Goal: Transaction & Acquisition: Purchase product/service

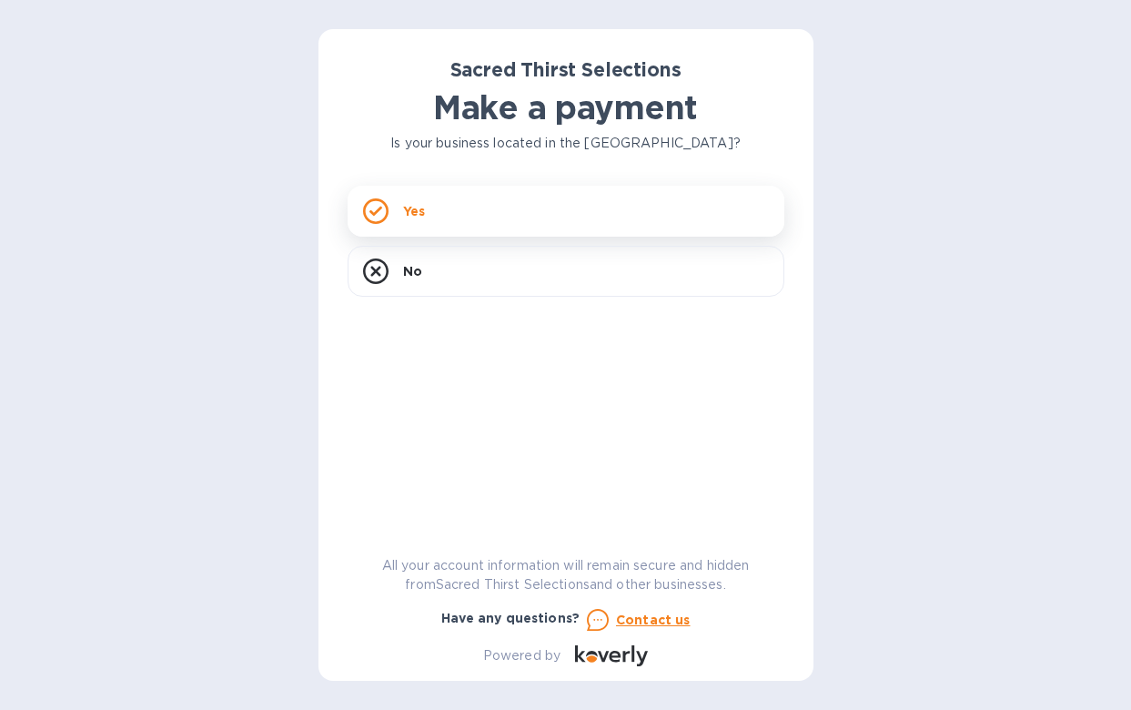
click at [445, 208] on div "Yes" at bounding box center [566, 211] width 437 height 51
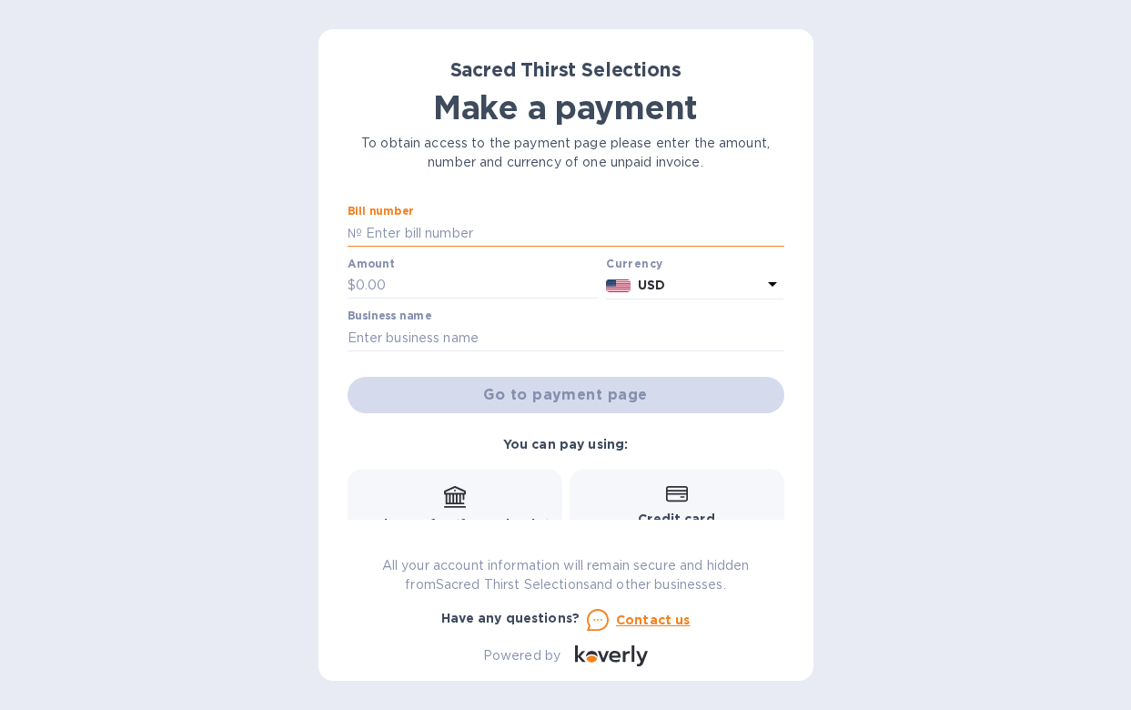
click at [426, 237] on input "text" at bounding box center [573, 232] width 422 height 27
click at [363, 234] on input "52892" at bounding box center [573, 232] width 422 height 27
type input "52892"
click at [397, 293] on input "text" at bounding box center [478, 285] width 244 height 27
type input "3,294"
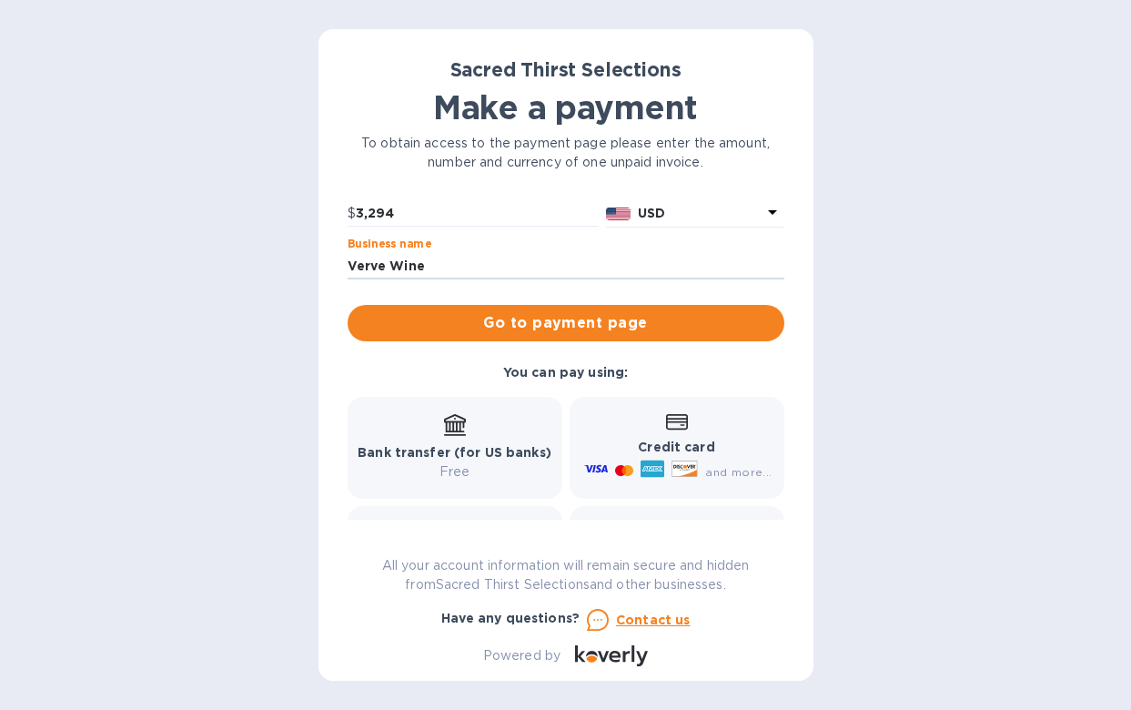
scroll to position [81, 0]
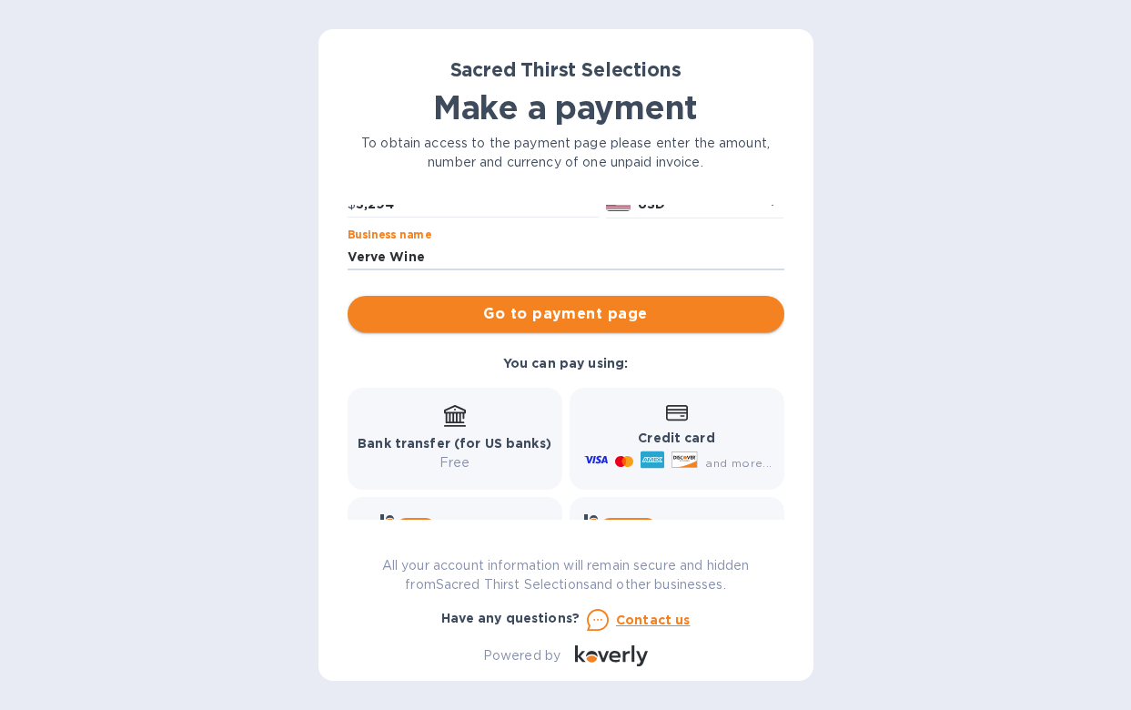
type input "Verve Wine"
click at [581, 319] on span "Go to payment page" at bounding box center [566, 314] width 408 height 22
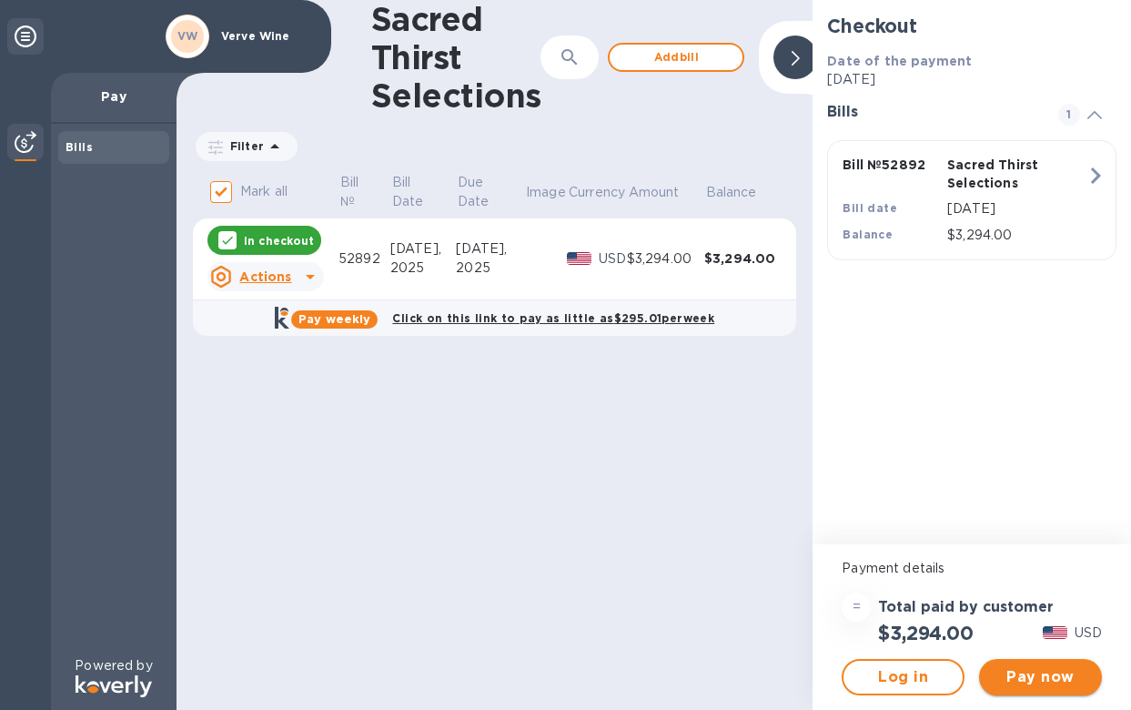
click at [1017, 681] on span "Pay now" at bounding box center [1041, 677] width 94 height 22
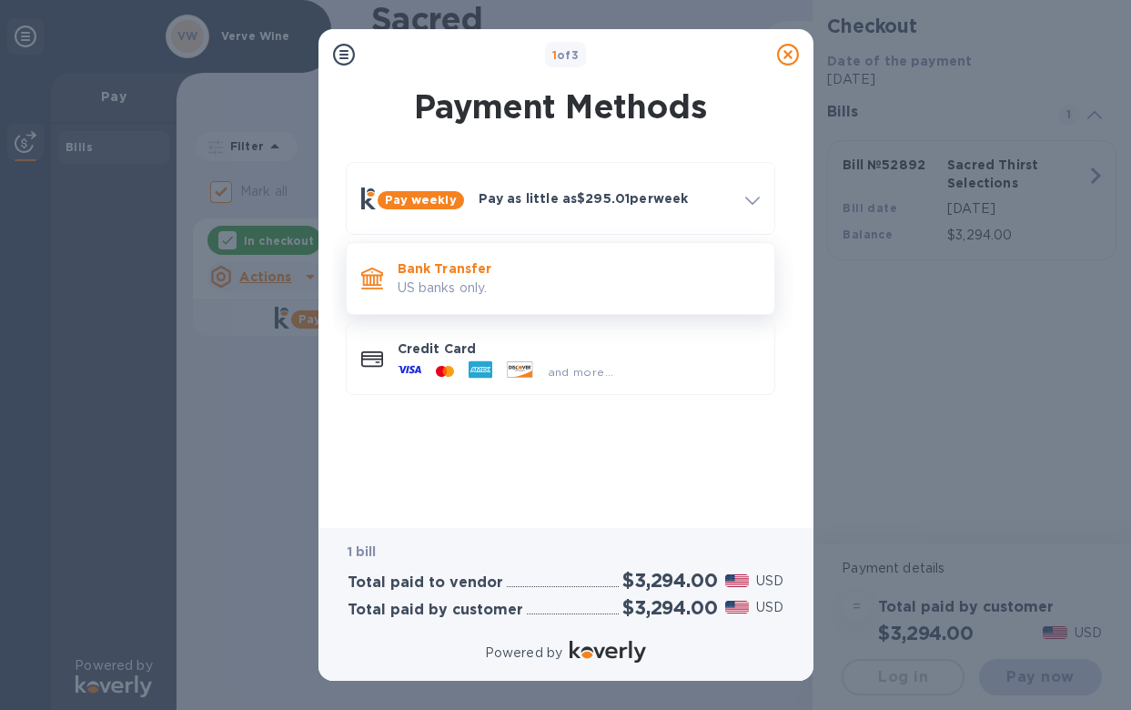
click at [531, 284] on p "US banks only." at bounding box center [579, 287] width 362 height 19
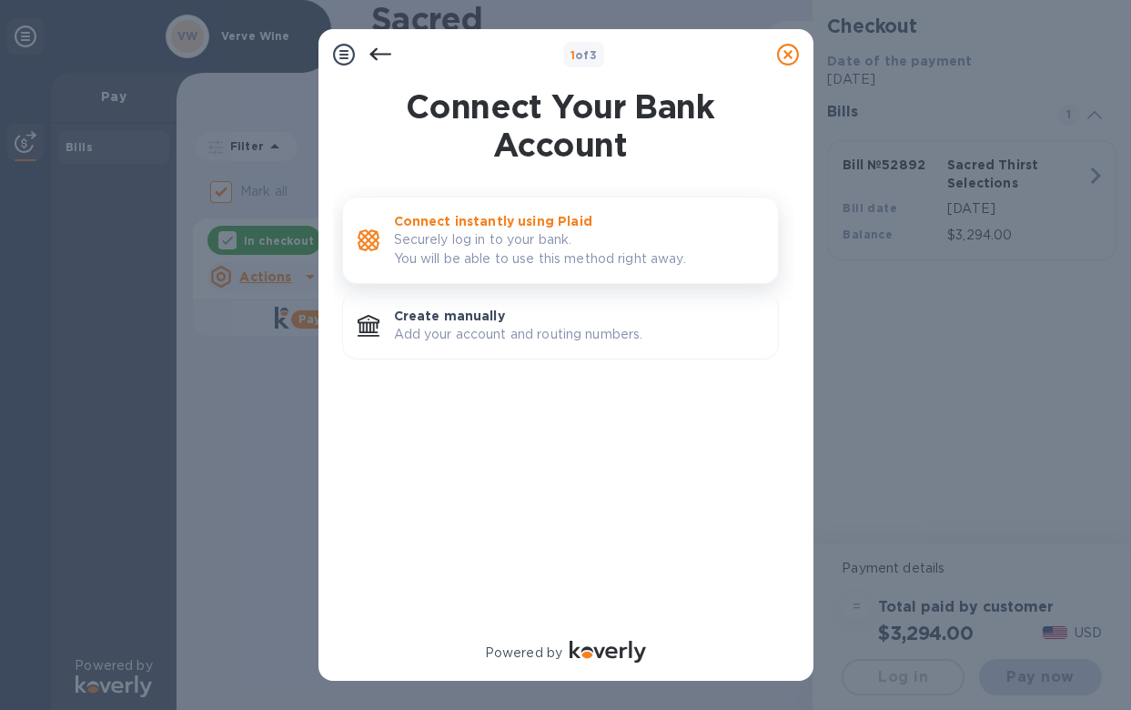
click at [510, 257] on p "Securely log in to your bank. You will be able to use this method right away." at bounding box center [578, 249] width 369 height 38
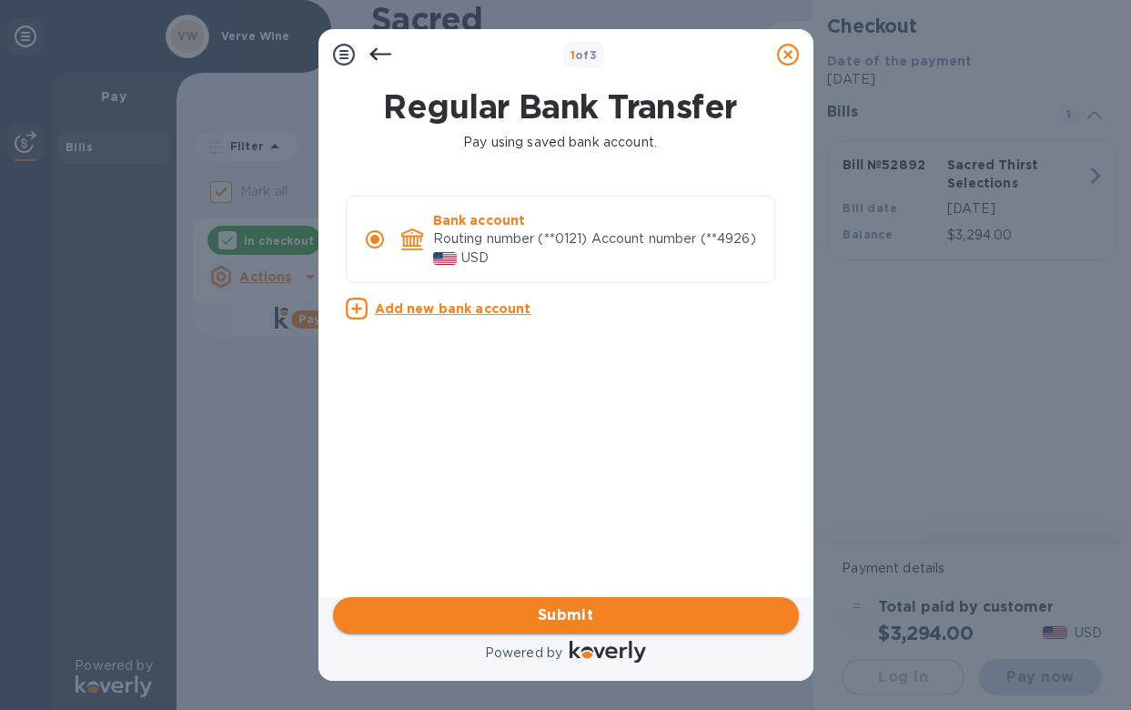
click at [581, 612] on span "Submit" at bounding box center [566, 615] width 437 height 22
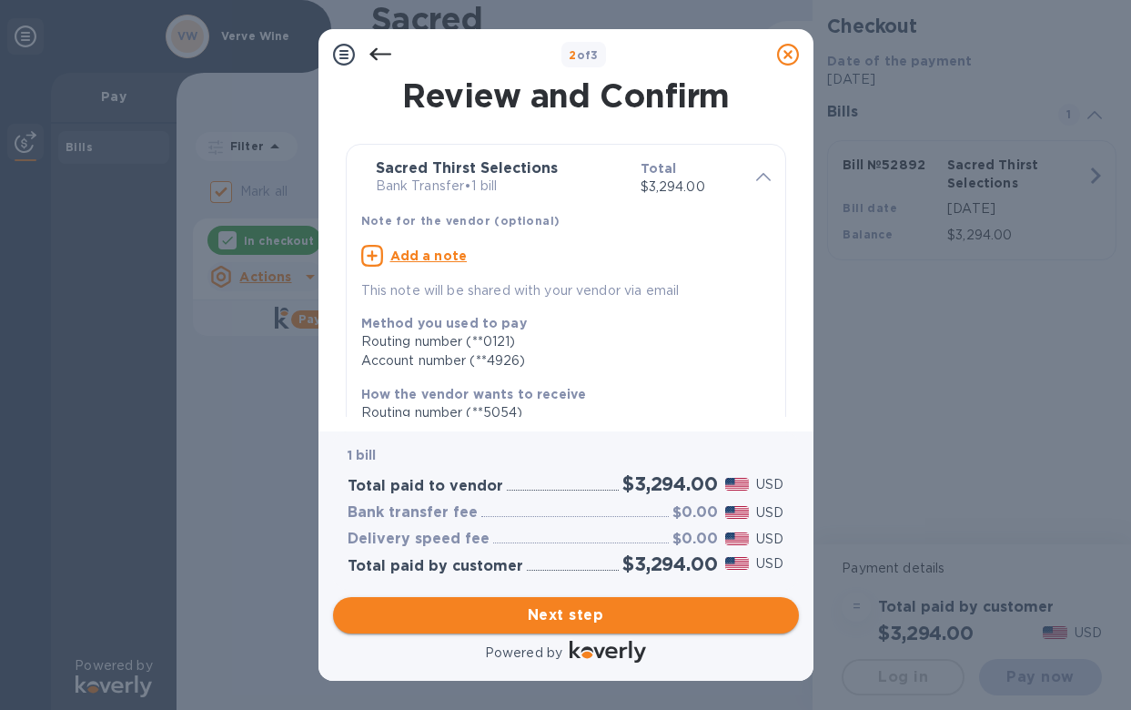
click at [656, 616] on span "Next step" at bounding box center [566, 615] width 437 height 22
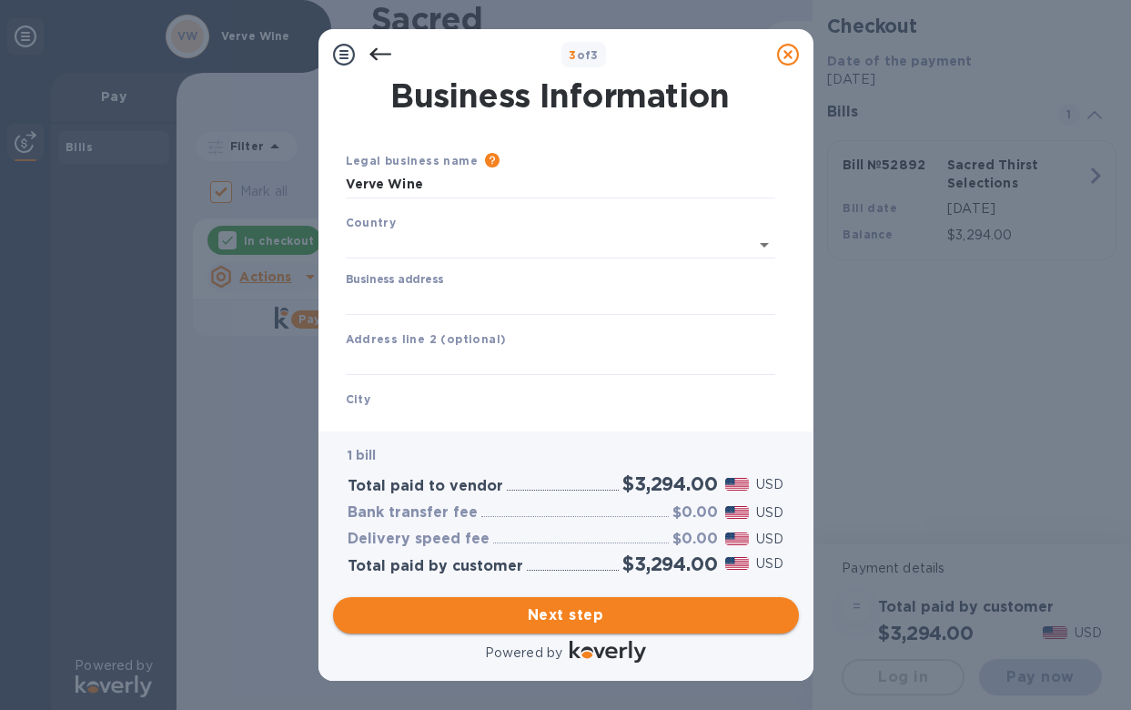
type input "[GEOGRAPHIC_DATA]"
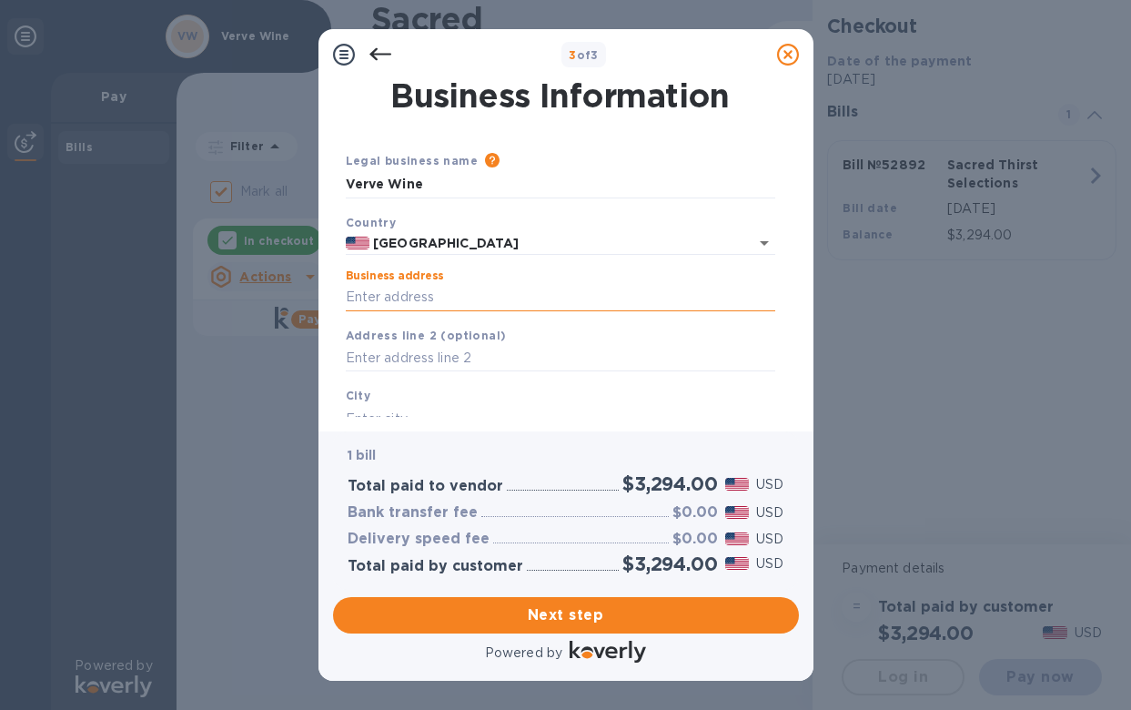
click at [435, 295] on input "Business address" at bounding box center [560, 297] width 429 height 27
type input "[STREET_ADDRESS]"
type input "[GEOGRAPHIC_DATA]"
type input "CA"
type input "94115"
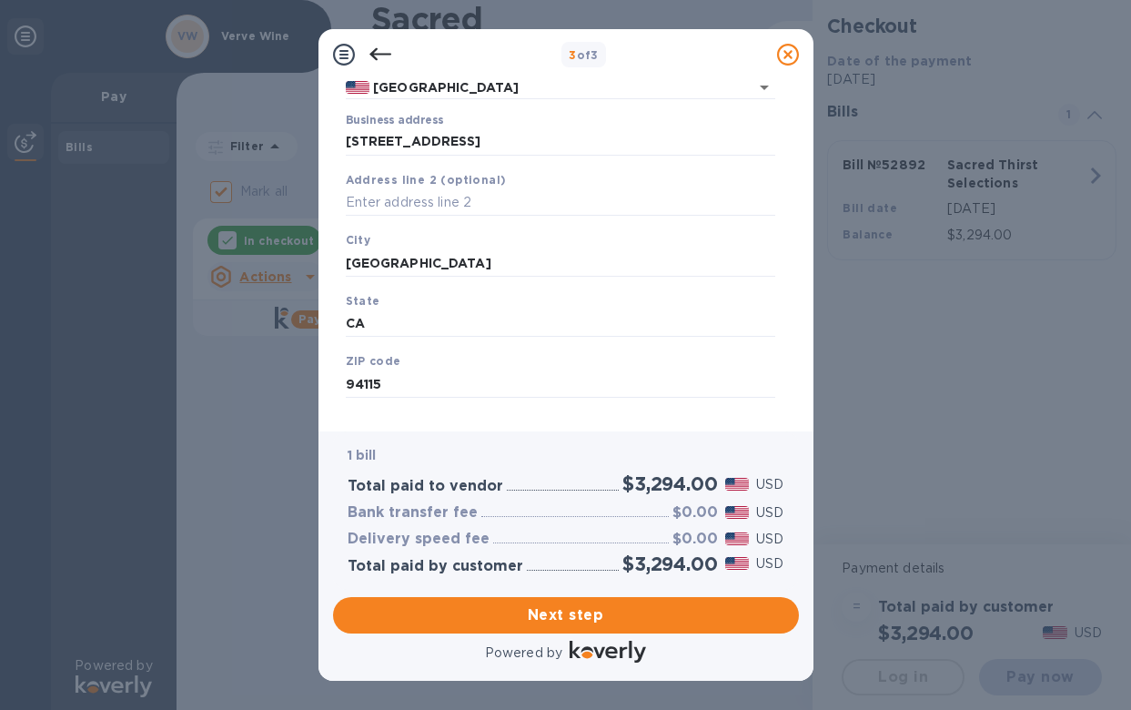
scroll to position [182, 0]
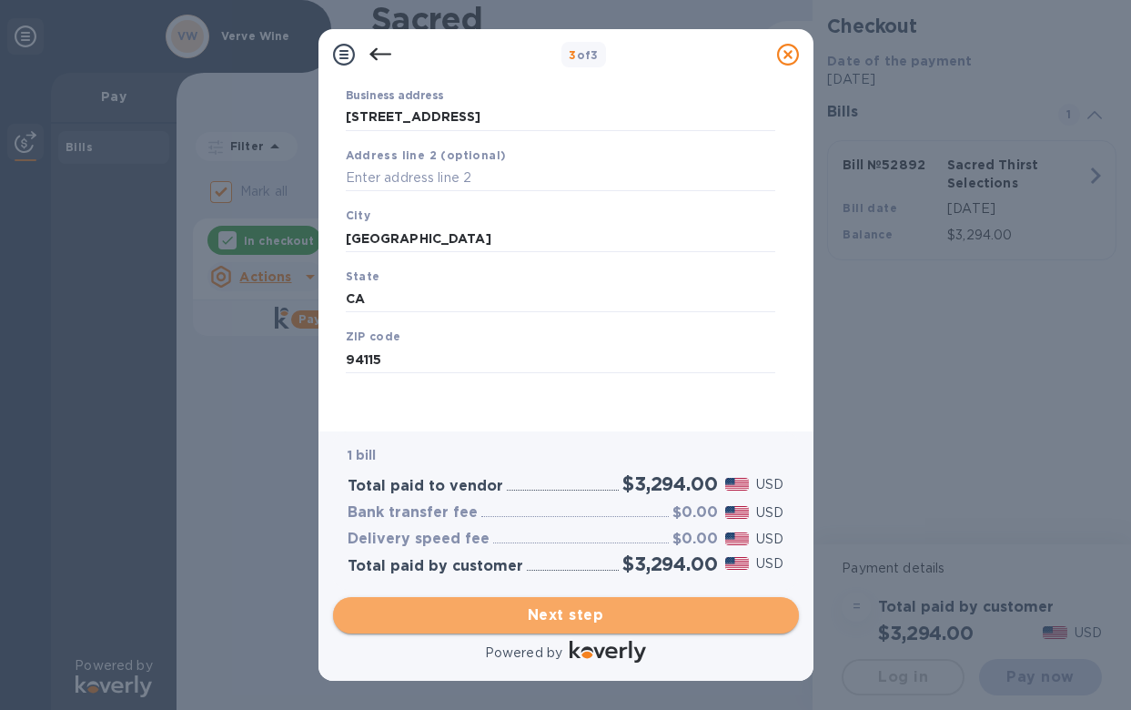
click at [581, 615] on span "Next step" at bounding box center [566, 615] width 437 height 22
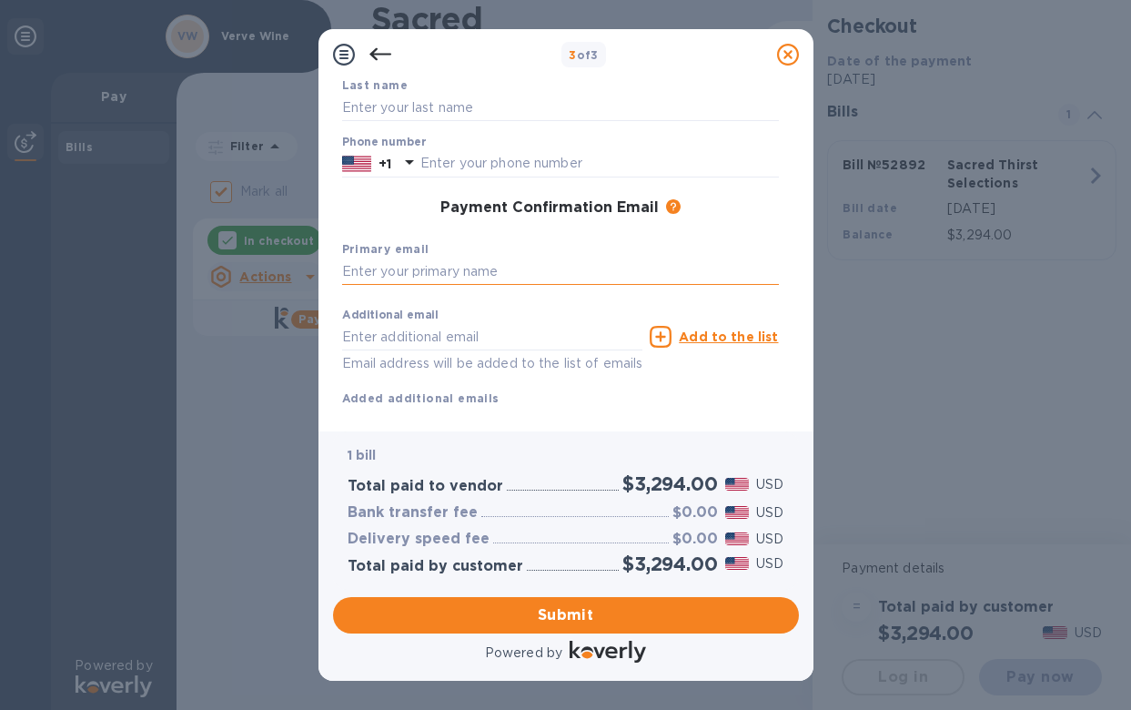
click at [401, 266] on input "text" at bounding box center [560, 271] width 437 height 27
type input "[PERSON_NAME][EMAIL_ADDRESS][DOMAIN_NAME]"
type input "[PERSON_NAME]"
type input "9176583876"
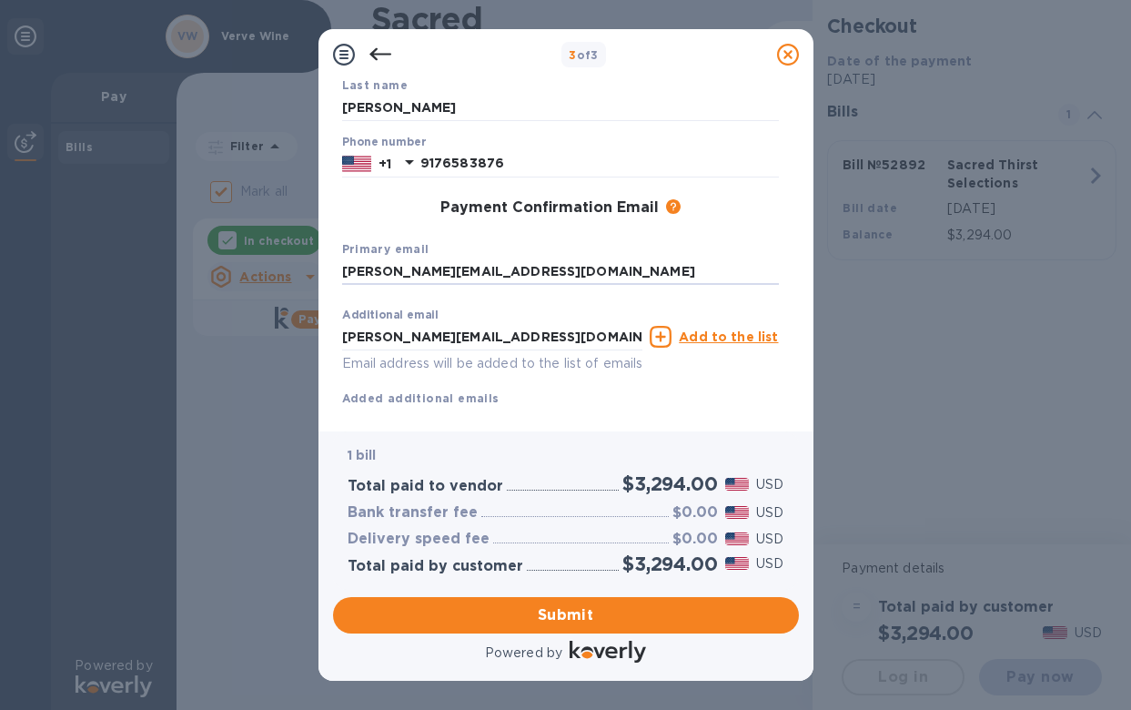
drag, startPoint x: 509, startPoint y: 275, endPoint x: 336, endPoint y: 275, distance: 172.9
click at [336, 275] on div "Payment Contact Information First name [PERSON_NAME] Last name [PERSON_NAME] Ph…" at bounding box center [566, 248] width 466 height 337
click at [546, 272] on input "[PERSON_NAME][EMAIL_ADDRESS][DOMAIN_NAME]" at bounding box center [560, 271] width 437 height 27
click at [622, 239] on div "Primary email [PERSON_NAME][EMAIL_ADDRESS][DOMAIN_NAME]" at bounding box center [560, 262] width 451 height 61
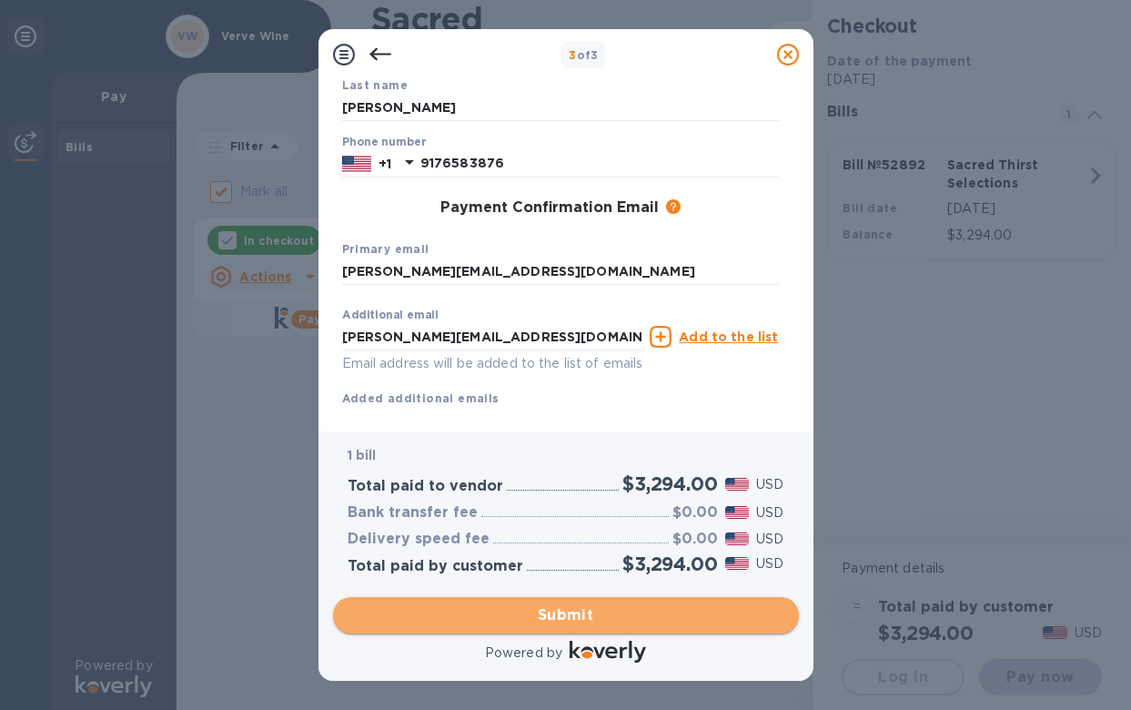
click at [556, 610] on span "Submit" at bounding box center [566, 615] width 437 height 22
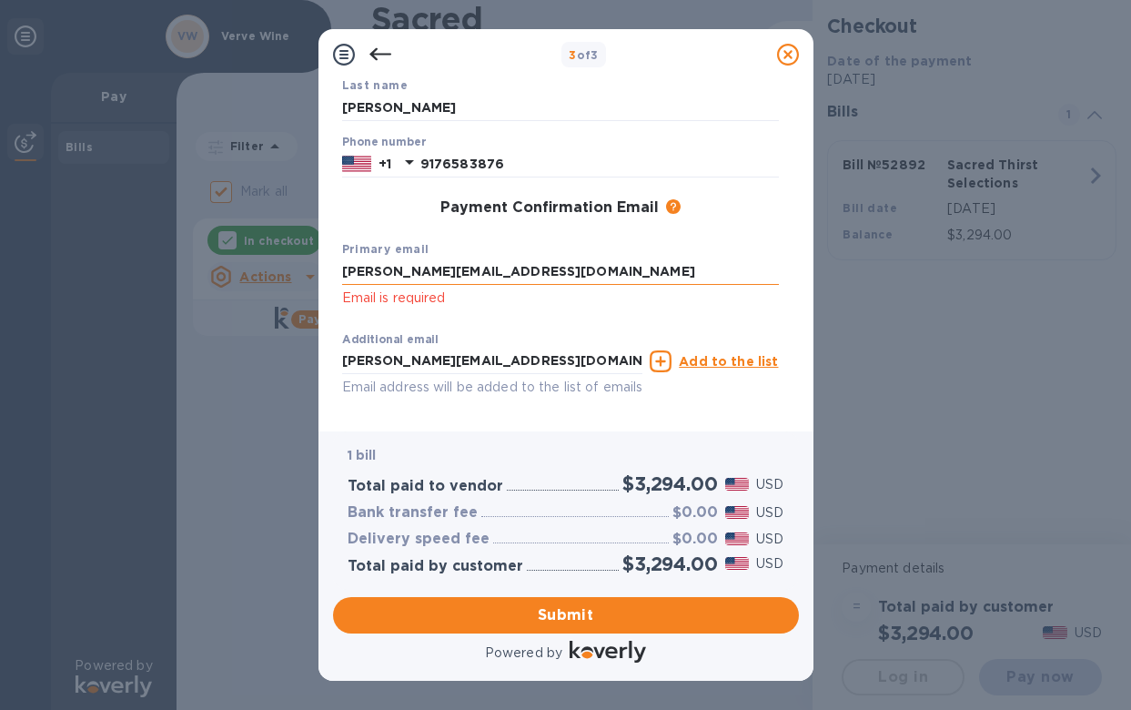
click at [514, 274] on input "[PERSON_NAME][EMAIL_ADDRESS][DOMAIN_NAME]" at bounding box center [560, 271] width 437 height 27
click at [502, 365] on input "[PERSON_NAME][EMAIL_ADDRESS][DOMAIN_NAME]" at bounding box center [492, 361] width 301 height 27
drag, startPoint x: 502, startPoint y: 363, endPoint x: 329, endPoint y: 353, distance: 173.2
click at [329, 353] on div "Payment Contact Information First name [PERSON_NAME] First name is a required f…" at bounding box center [565, 255] width 495 height 351
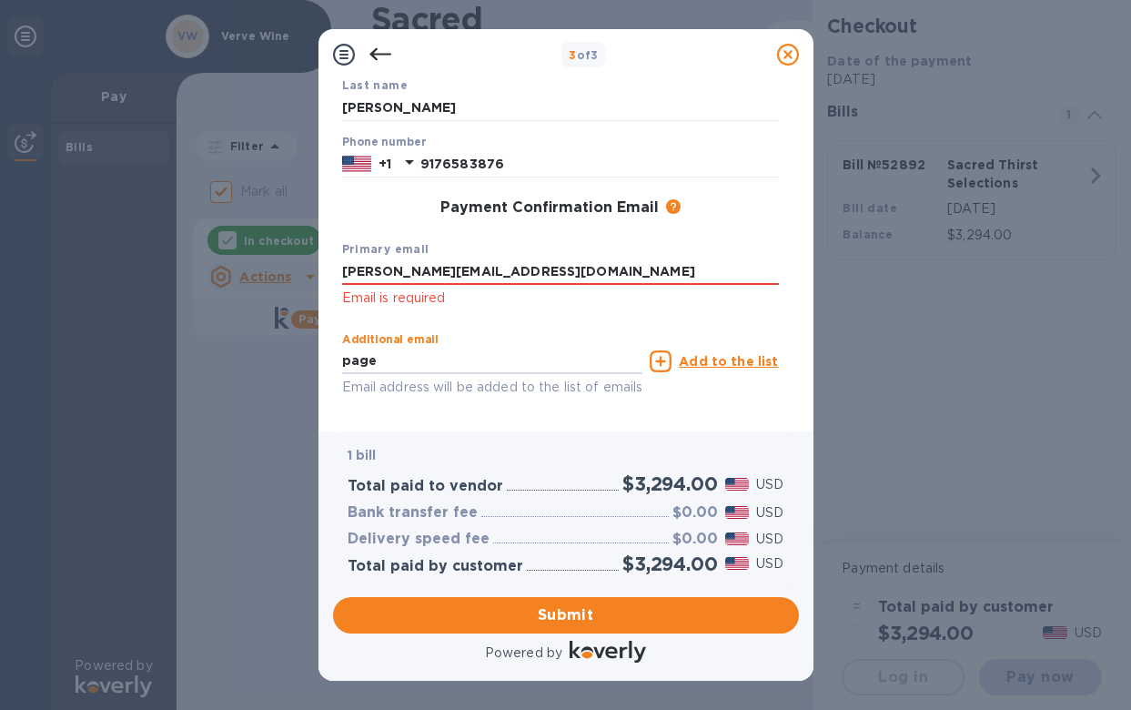
type input "[EMAIL_ADDRESS][DOMAIN_NAME]"
click at [590, 614] on span "Submit" at bounding box center [566, 615] width 437 height 22
drag, startPoint x: 510, startPoint y: 272, endPoint x: 333, endPoint y: 270, distance: 176.5
click at [333, 270] on div "Payment Contact Information First name [PERSON_NAME] First name is a required f…" at bounding box center [566, 248] width 466 height 337
type input "[PERSON_NAME][EMAIL_ADDRESS][DOMAIN_NAME]"
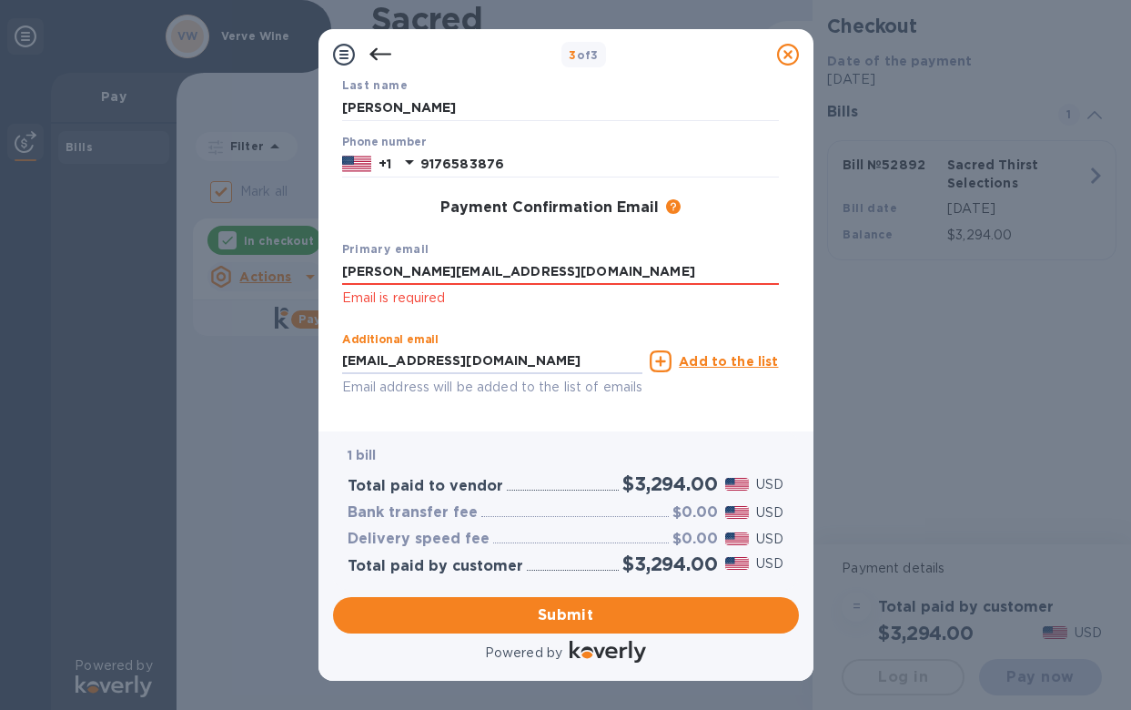
type input "[EMAIL_ADDRESS][DOMAIN_NAME]"
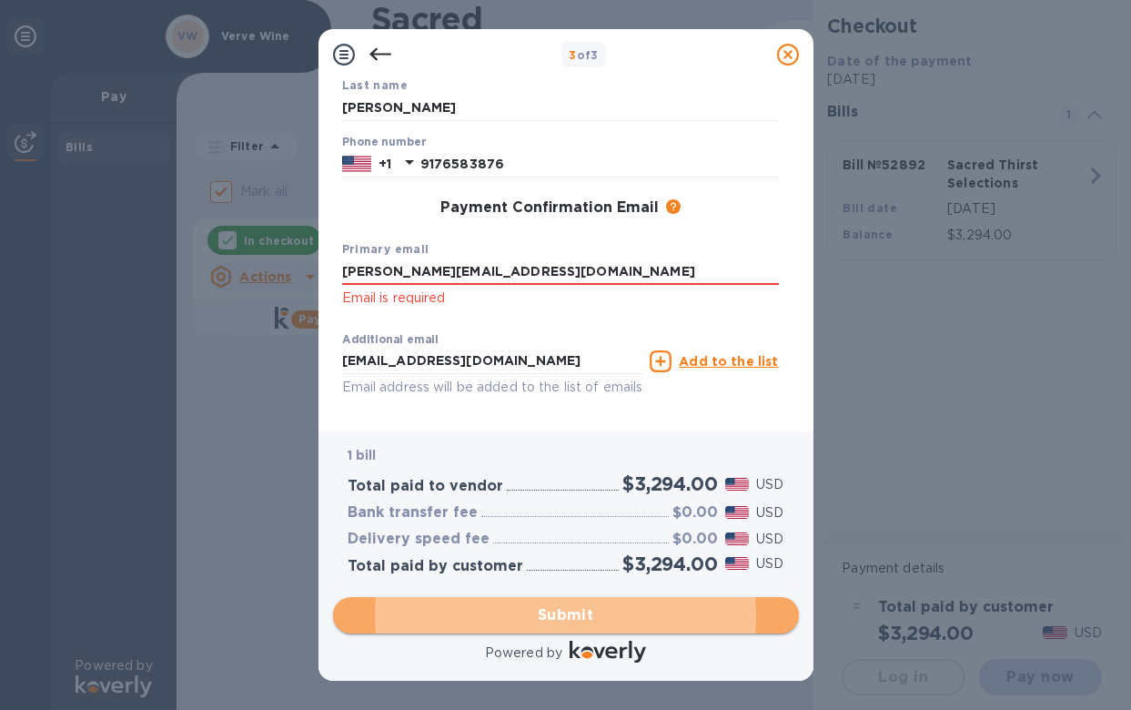
click at [524, 611] on span "Submit" at bounding box center [566, 615] width 437 height 22
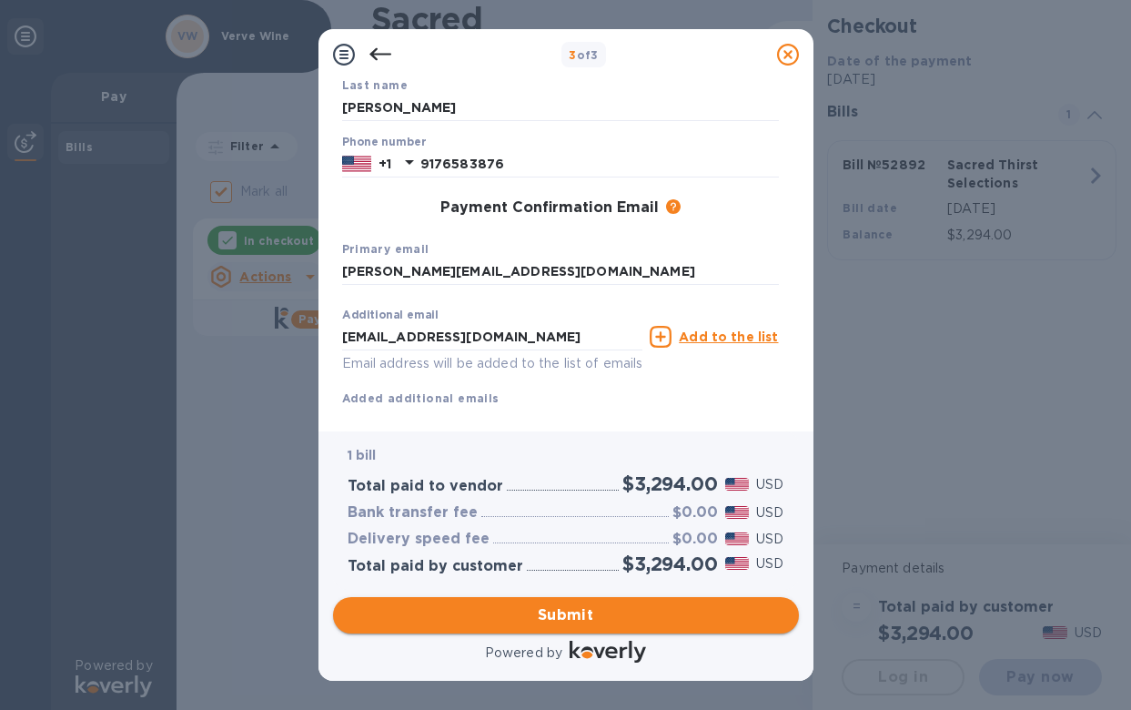
click at [571, 618] on span "Submit" at bounding box center [566, 615] width 437 height 22
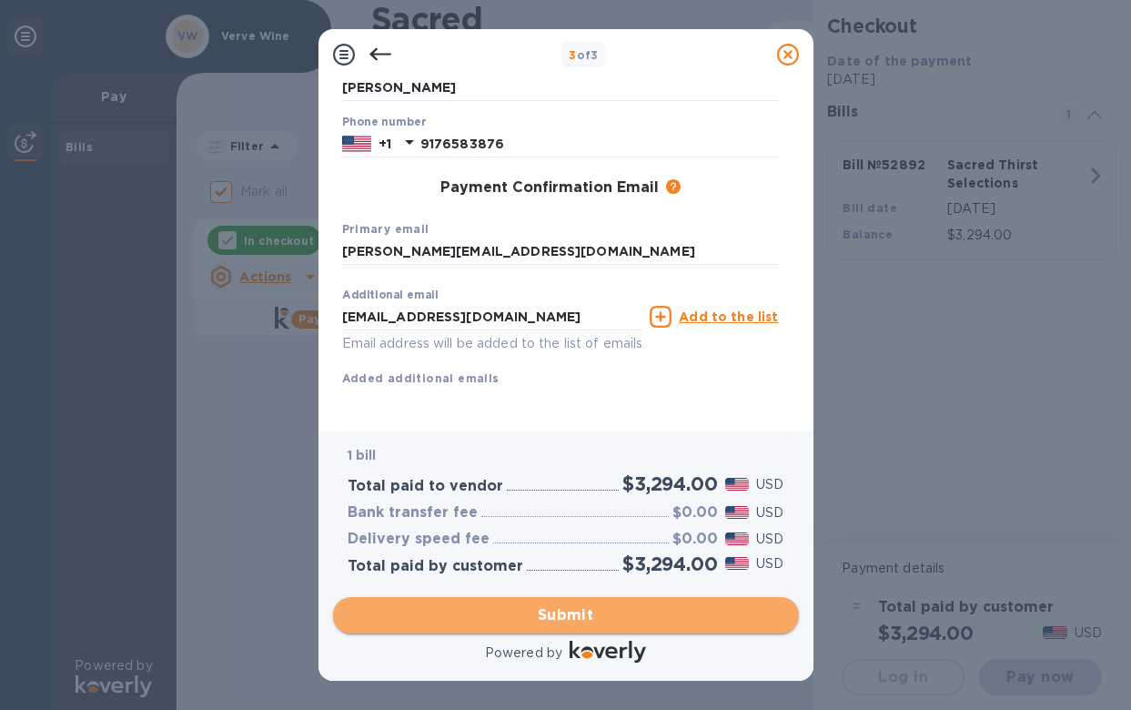
click at [571, 617] on span "Submit" at bounding box center [566, 615] width 437 height 22
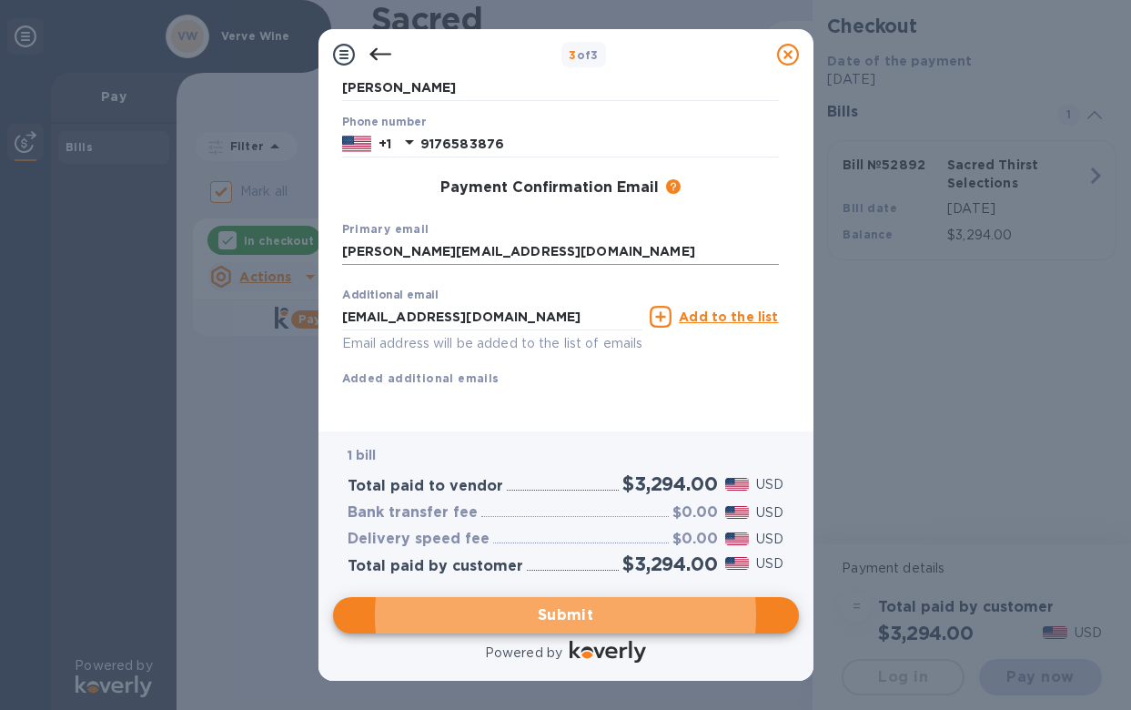
click at [520, 238] on input "[PERSON_NAME][EMAIL_ADDRESS][DOMAIN_NAME]" at bounding box center [560, 251] width 437 height 27
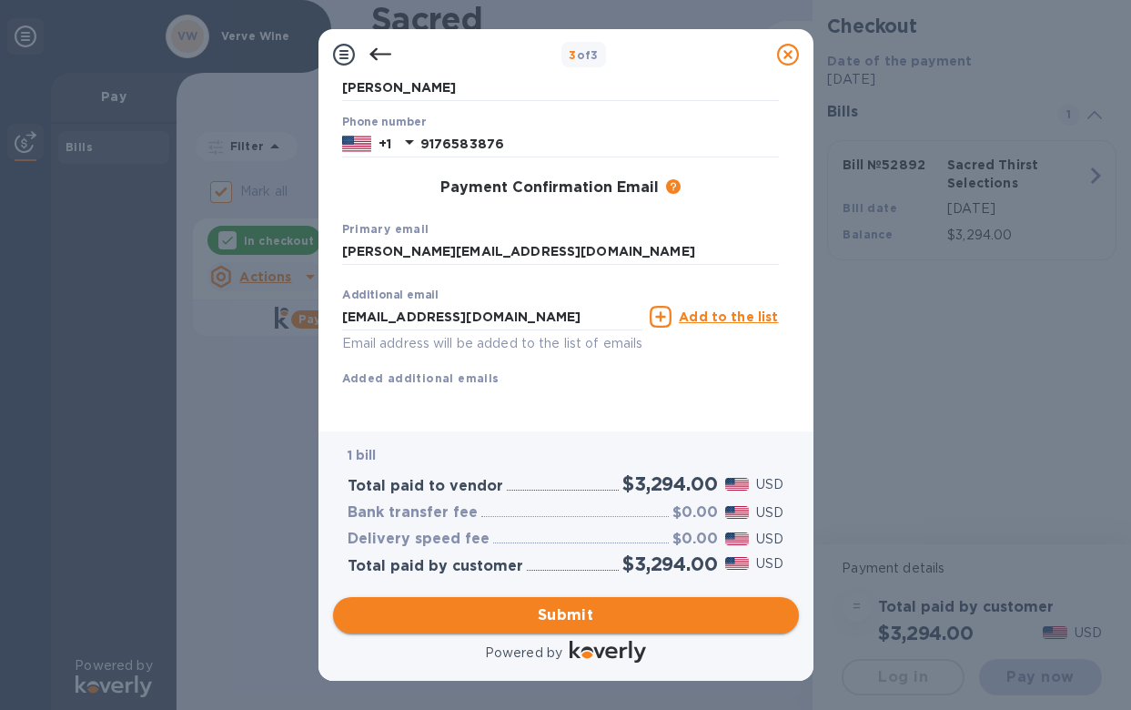
click at [591, 606] on span "Submit" at bounding box center [566, 615] width 437 height 22
click at [466, 63] on div "3 of 3" at bounding box center [584, 55] width 371 height 26
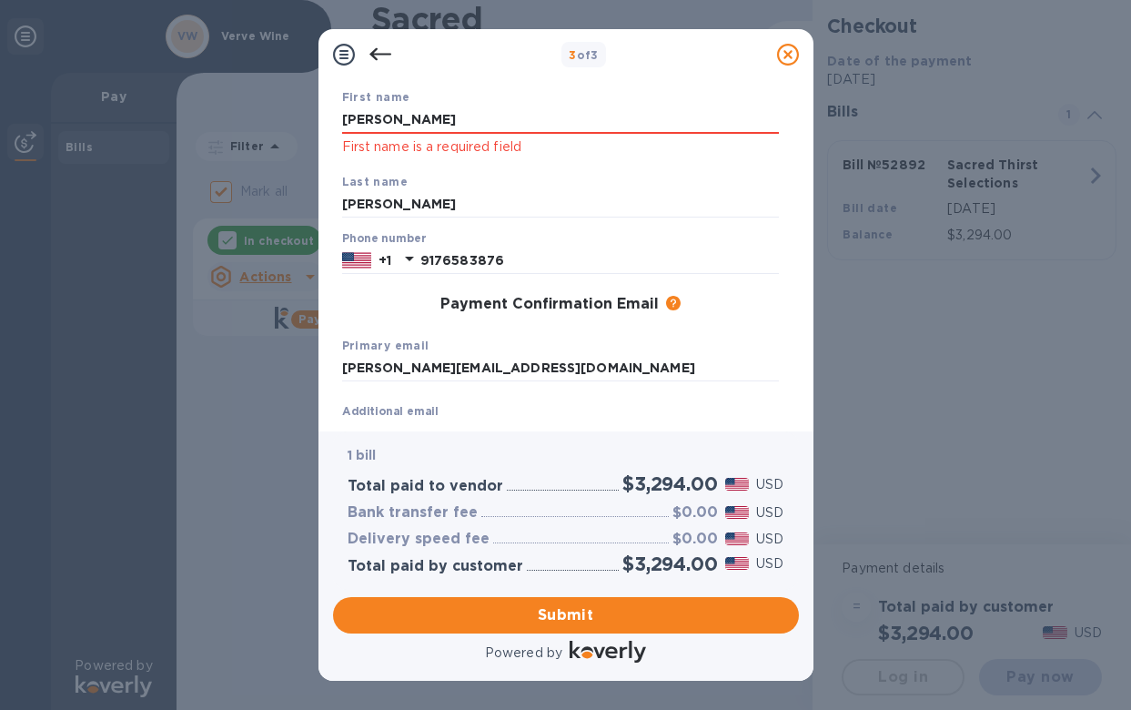
scroll to position [0, 0]
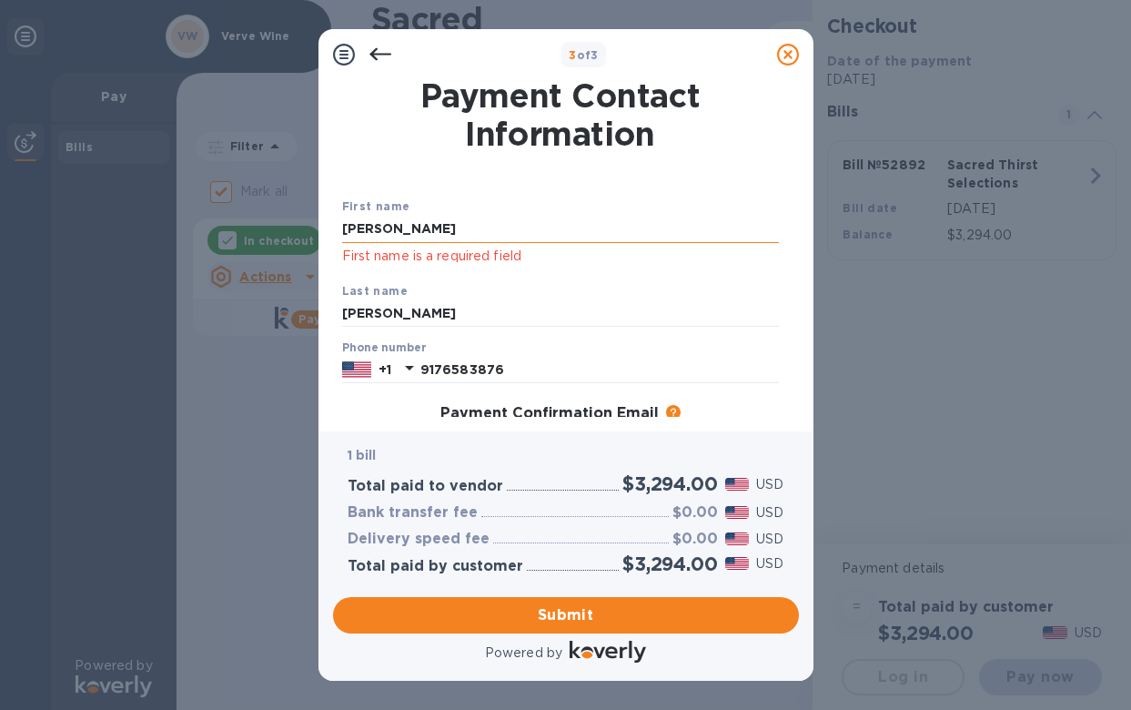
click at [439, 229] on input "[PERSON_NAME]" at bounding box center [560, 229] width 437 height 27
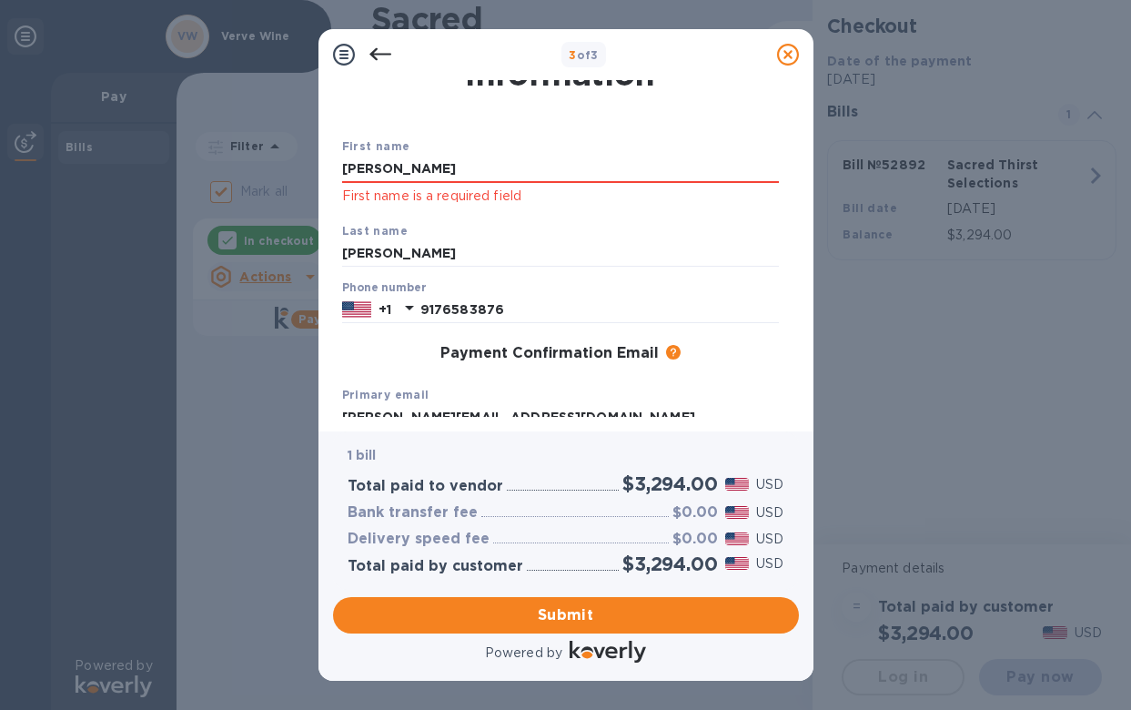
scroll to position [62, 0]
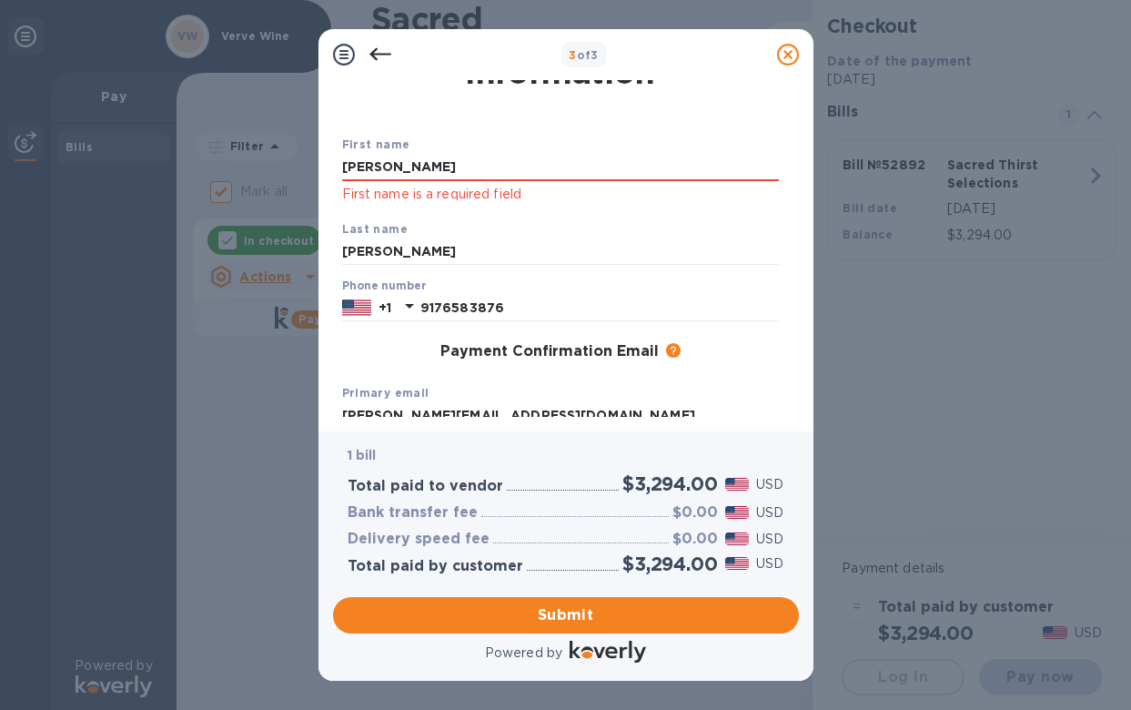
drag, startPoint x: 409, startPoint y: 171, endPoint x: 306, endPoint y: 170, distance: 102.8
click at [306, 170] on div "3 of 3 Payment Contact Information First name [PERSON_NAME] First name is a req…" at bounding box center [565, 355] width 1131 height 710
type input "[PERSON_NAME]"
type input "9176583876"
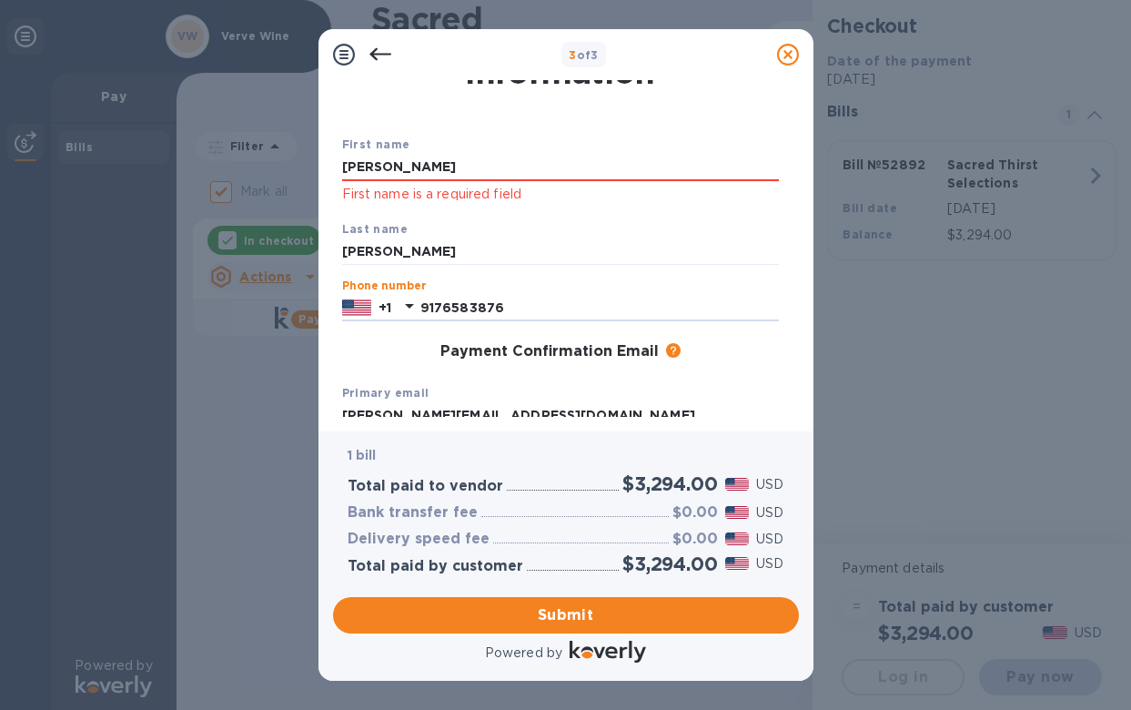
scroll to position [75, 0]
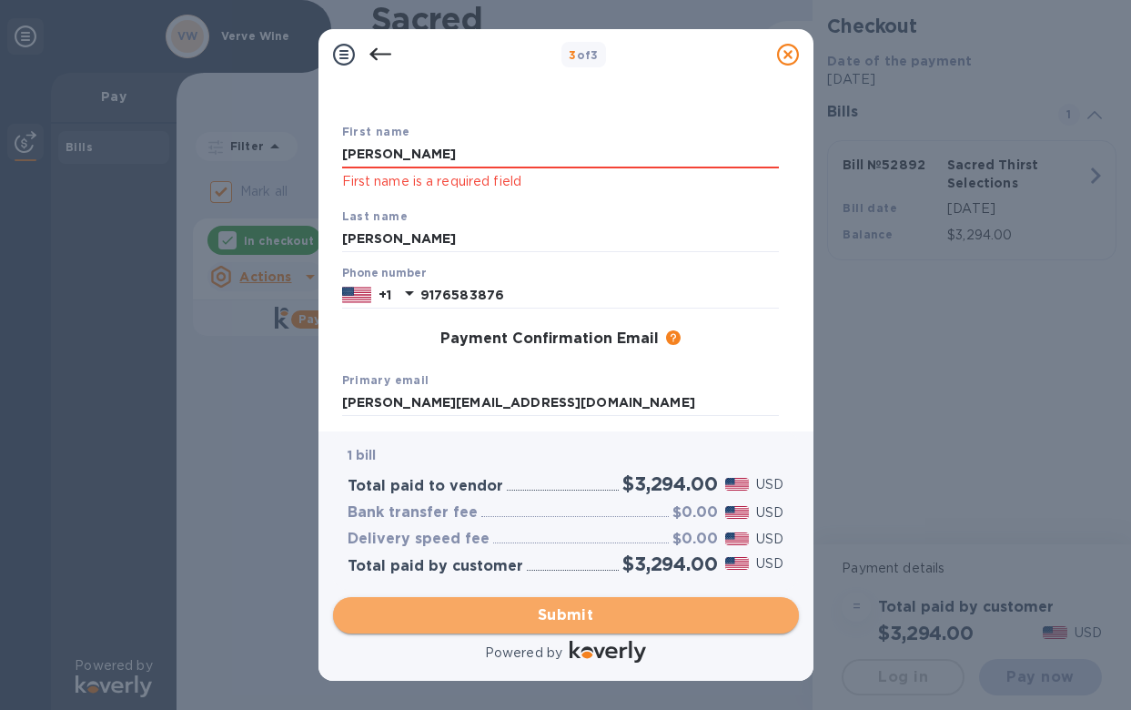
click at [540, 613] on span "Submit" at bounding box center [566, 615] width 437 height 22
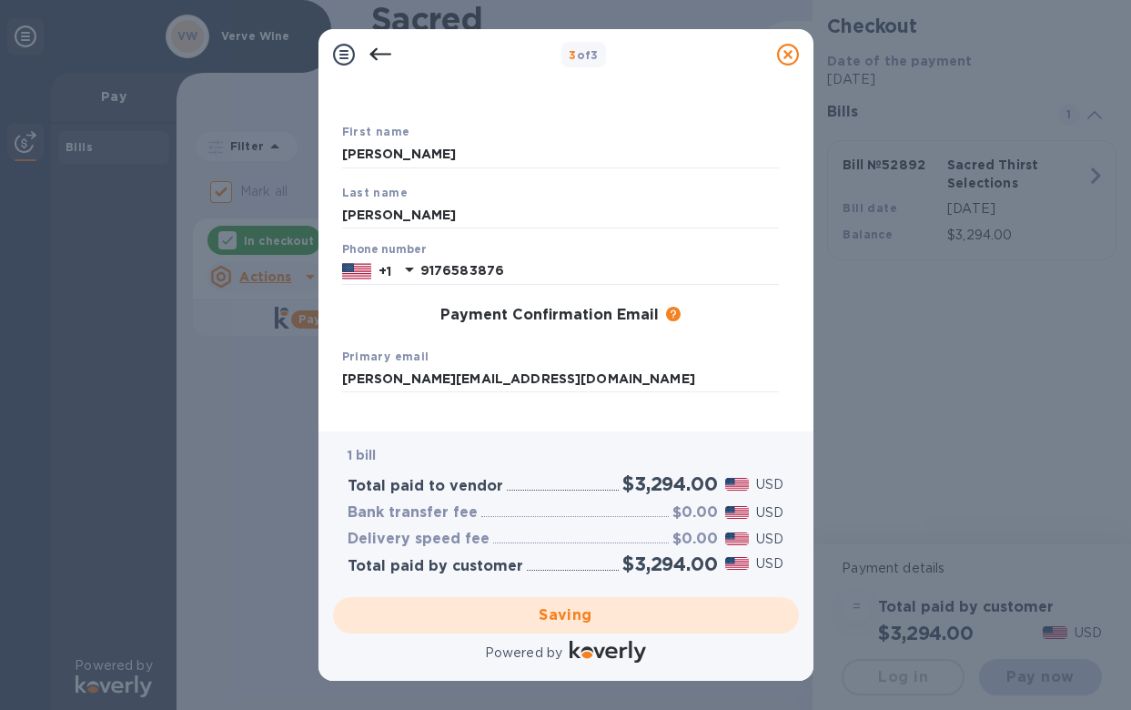
checkbox input "false"
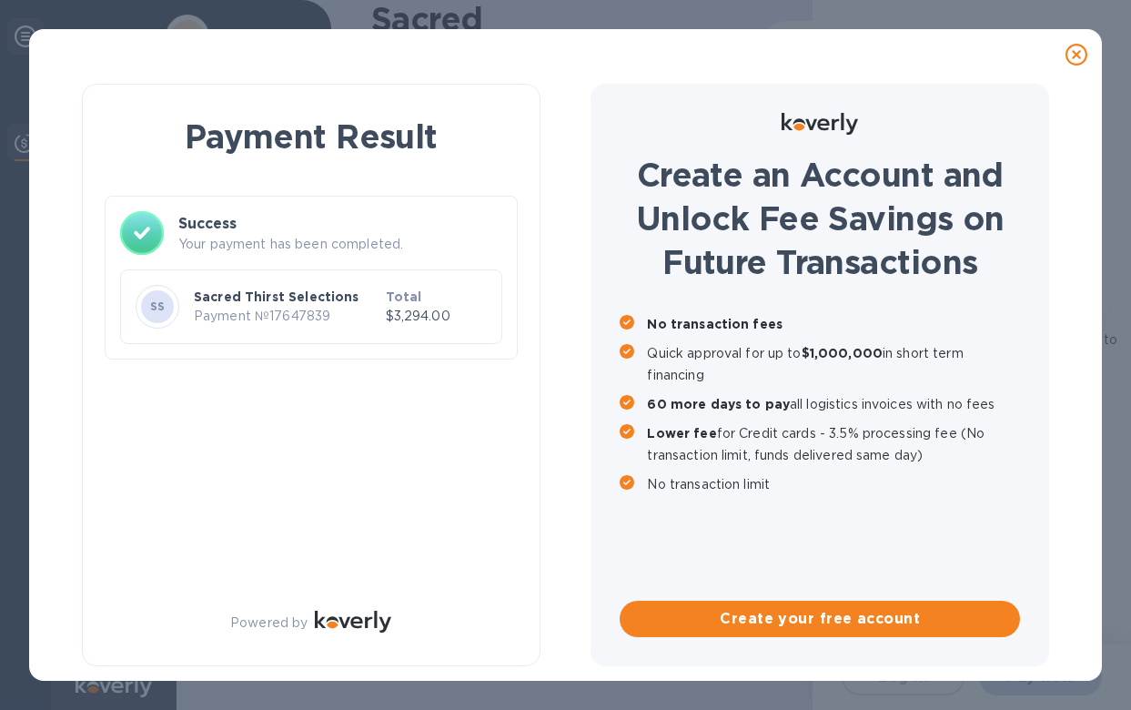
scroll to position [0, 0]
